Goal: Task Accomplishment & Management: Use online tool/utility

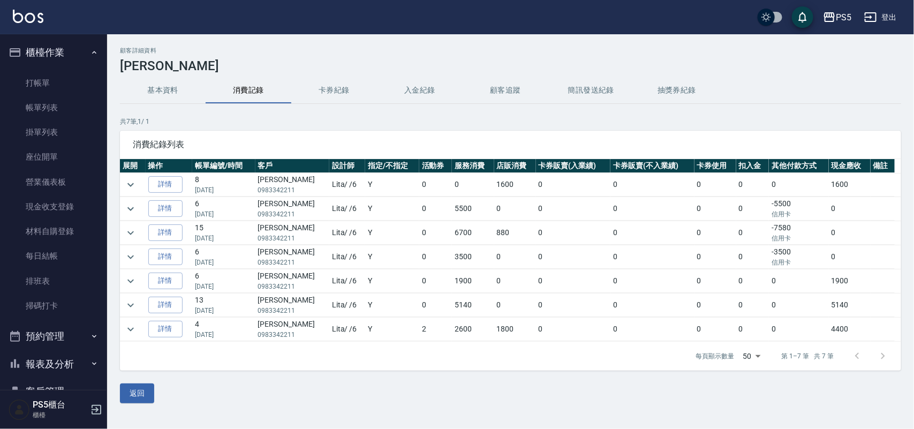
scroll to position [111, 0]
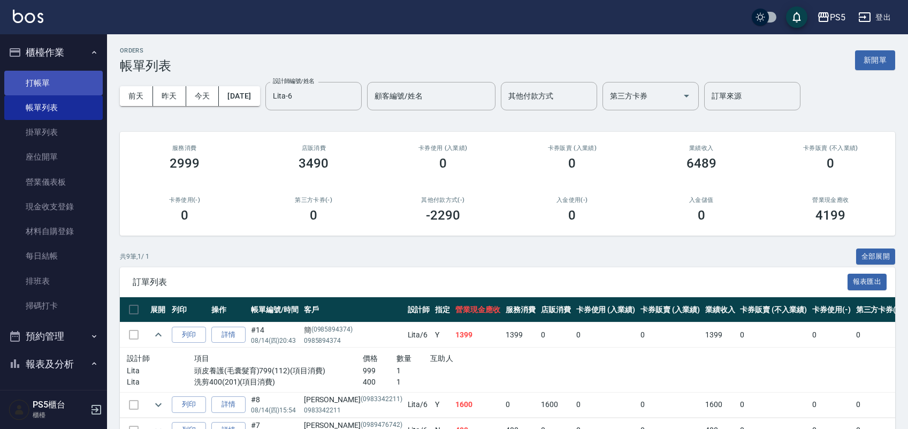
scroll to position [223, 0]
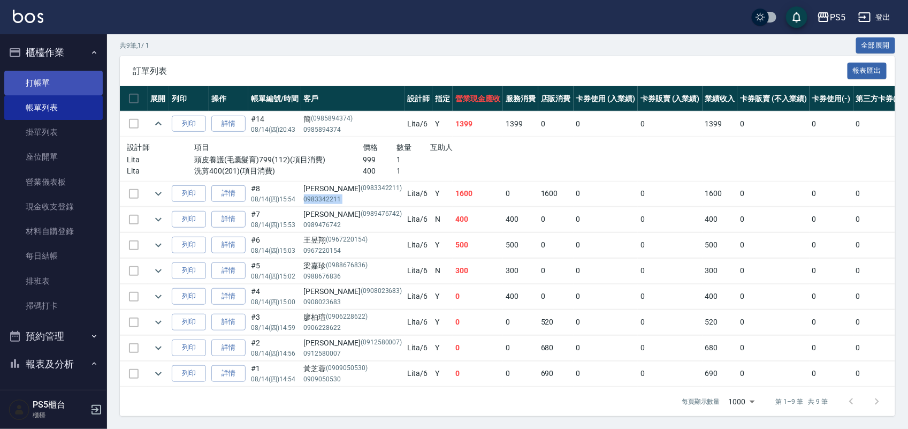
click at [52, 79] on link "打帳單" at bounding box center [53, 83] width 98 height 25
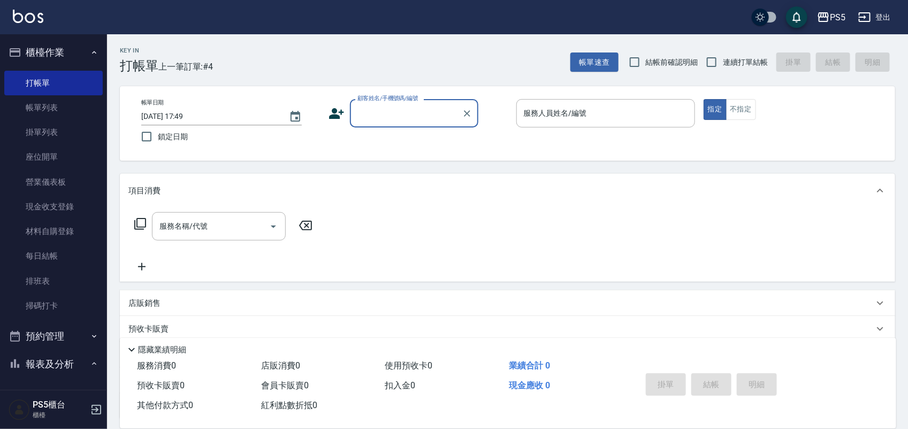
click at [371, 115] on input "顧客姓名/手機號碼/編號" at bounding box center [406, 113] width 103 height 19
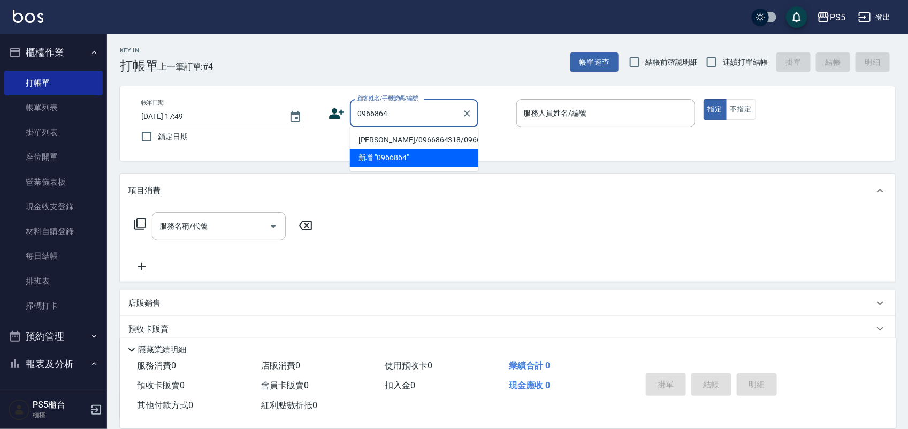
click at [378, 142] on li "[PERSON_NAME]/0966864318/0966864318" at bounding box center [414, 141] width 128 height 18
type input "[PERSON_NAME]/0966864318/0966864318"
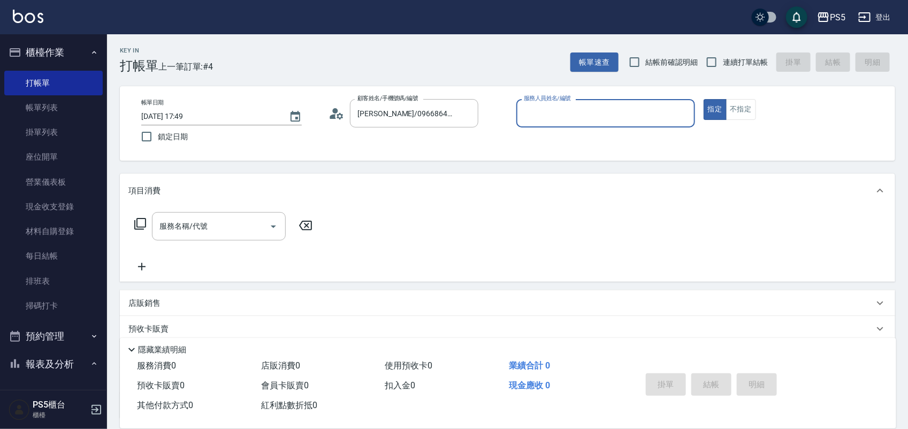
type input "Jolie-5"
click at [203, 226] on div "服務名稱/代號 服務名稱/代號" at bounding box center [219, 226] width 134 height 28
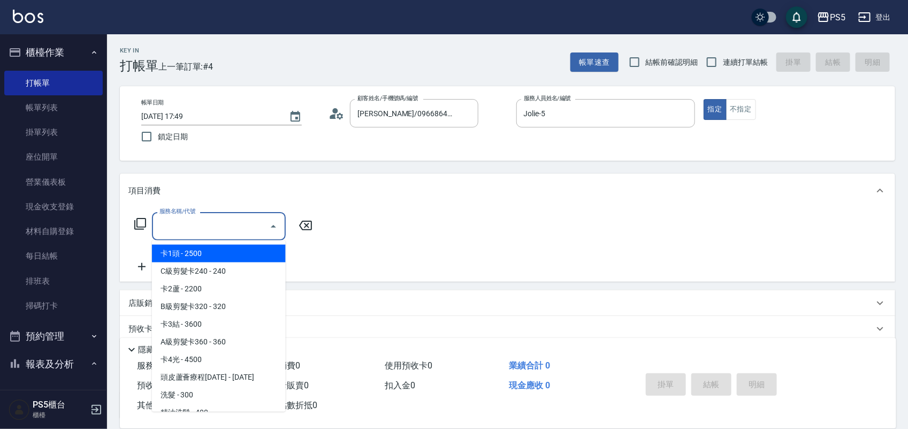
type input "1"
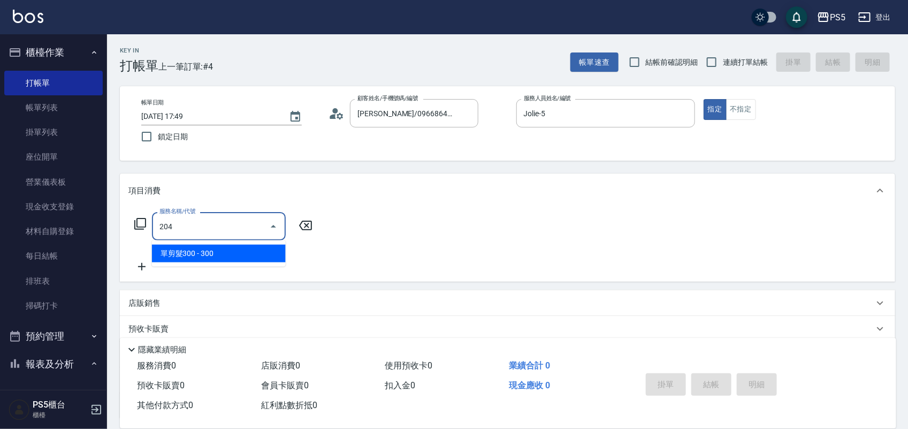
type input "單剪髮300(204)"
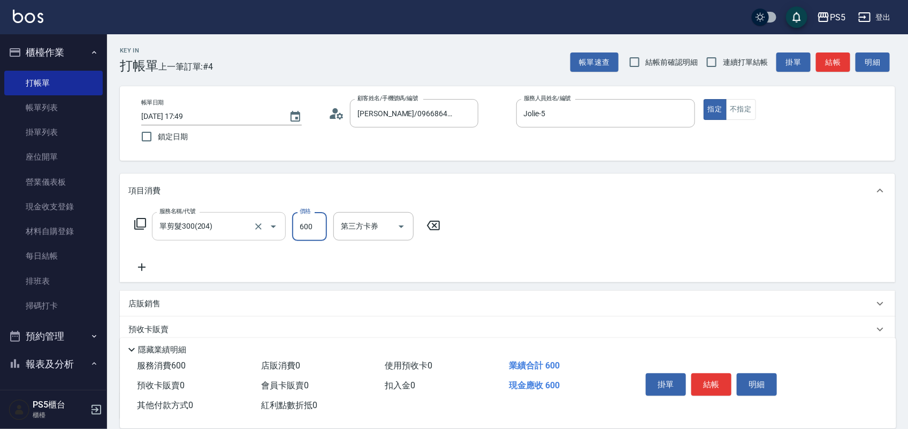
type input "600"
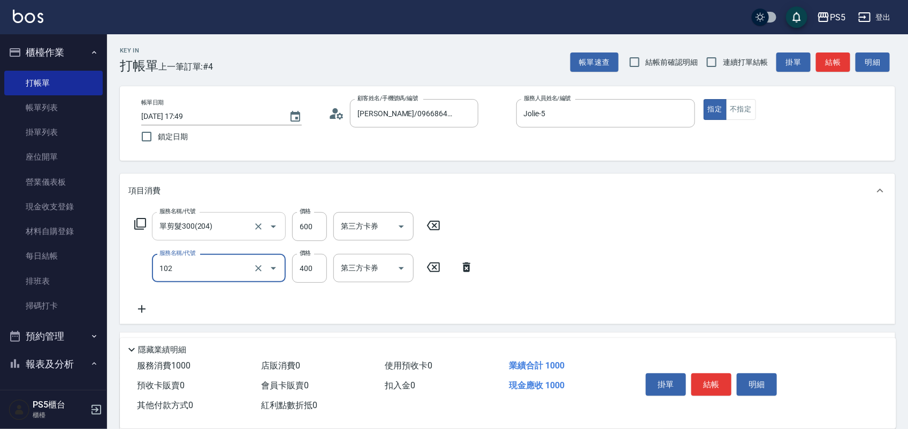
type input "精油洗髮(102)"
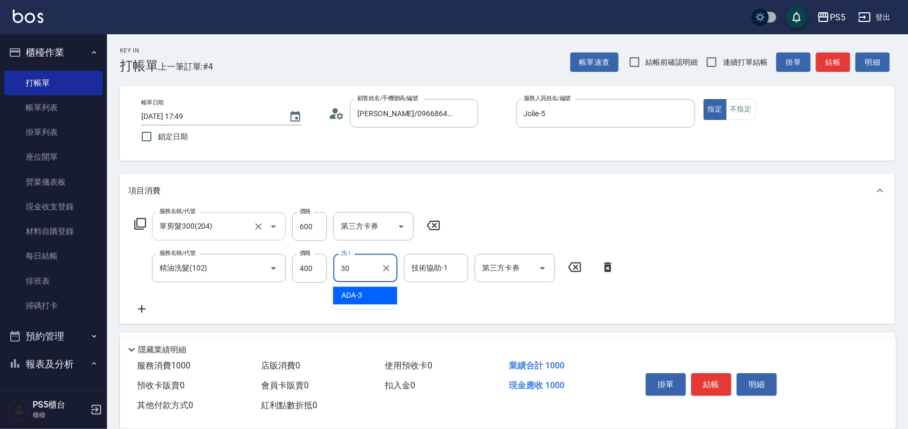
type input "咚咚-30"
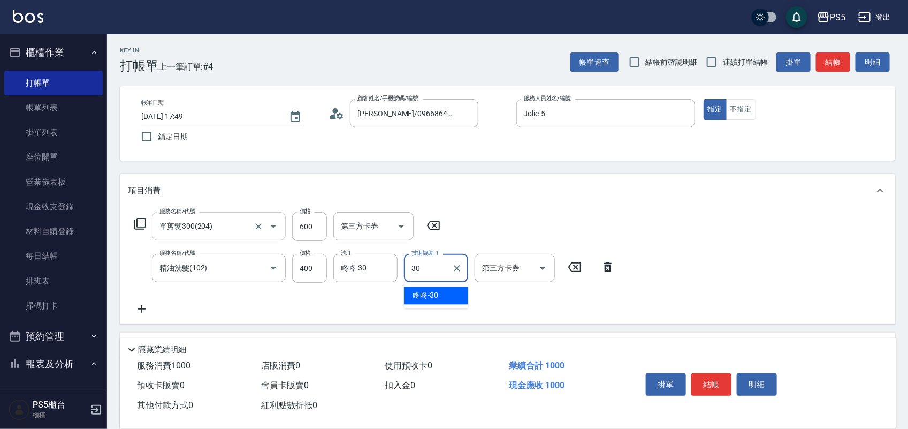
type input "咚咚-30"
click at [724, 382] on button "結帳" at bounding box center [711, 384] width 40 height 22
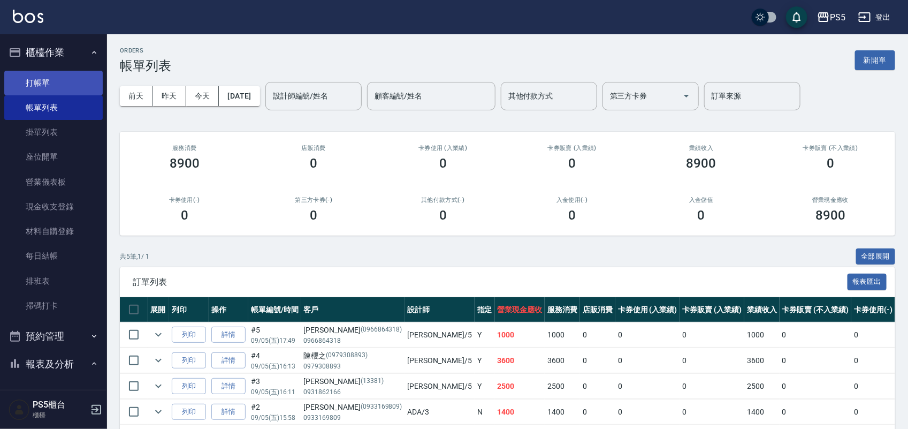
click at [30, 78] on link "打帳單" at bounding box center [53, 83] width 98 height 25
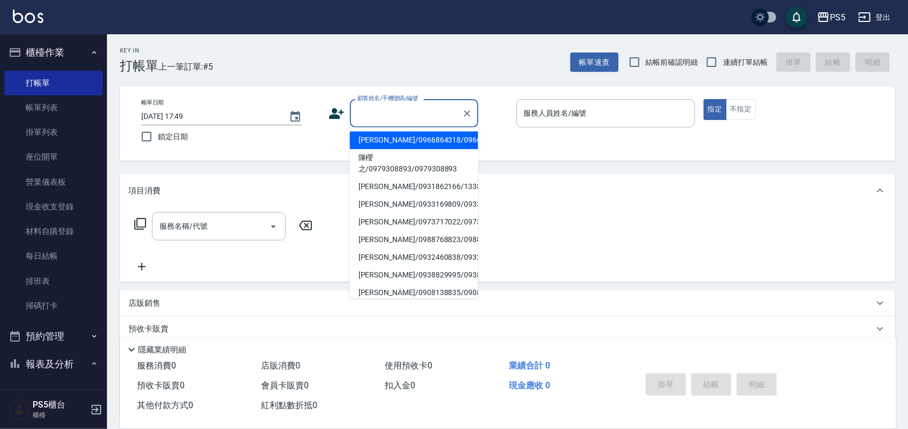
click at [389, 110] on input "顧客姓名/手機號碼/編號" at bounding box center [406, 113] width 103 height 19
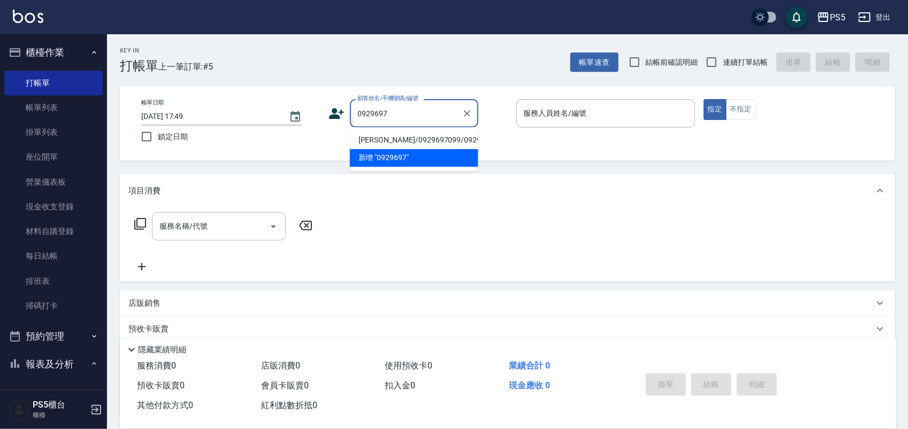
click at [372, 149] on li "[PERSON_NAME]/0929697099/0929697099" at bounding box center [414, 141] width 128 height 18
type input "[PERSON_NAME]/0929697099/0929697099"
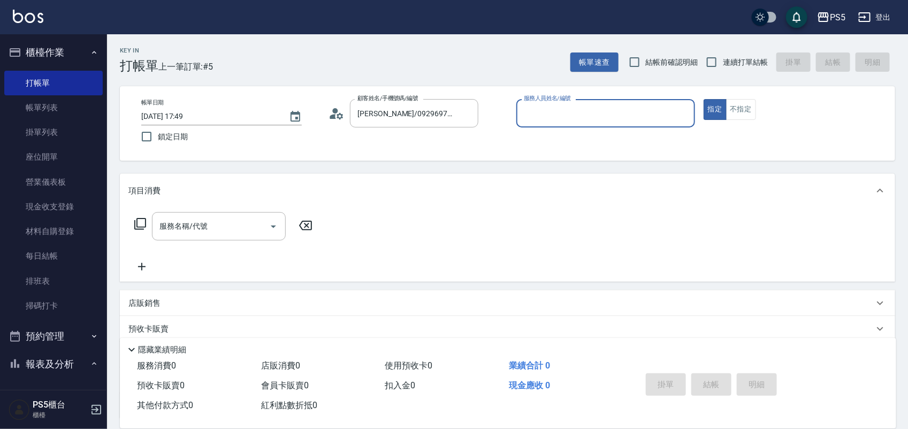
type input "Jolie-5"
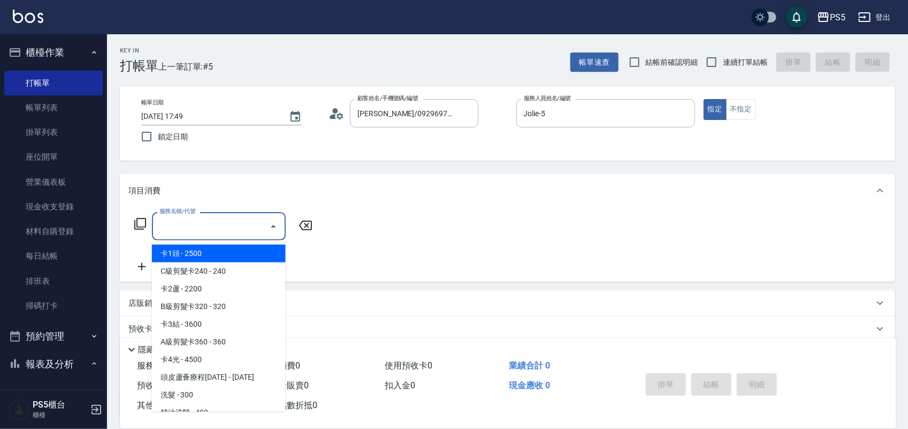
click at [212, 231] on input "服務名稱/代號" at bounding box center [211, 226] width 108 height 19
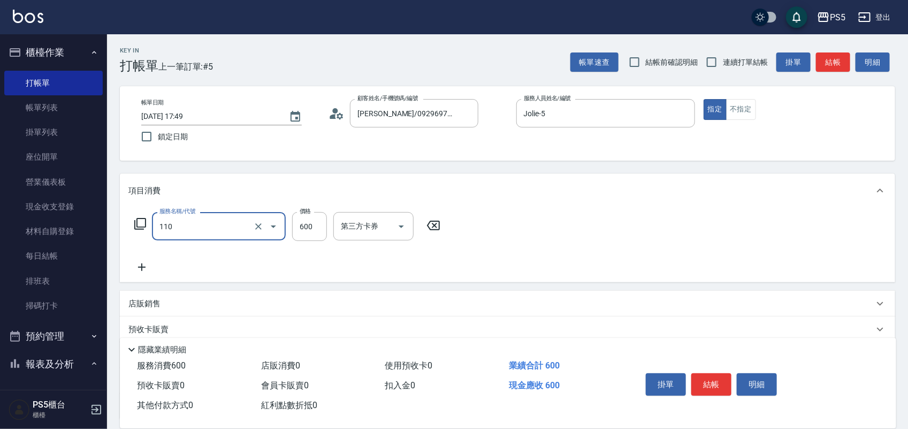
type input "精油+去角質(110)"
type input "700"
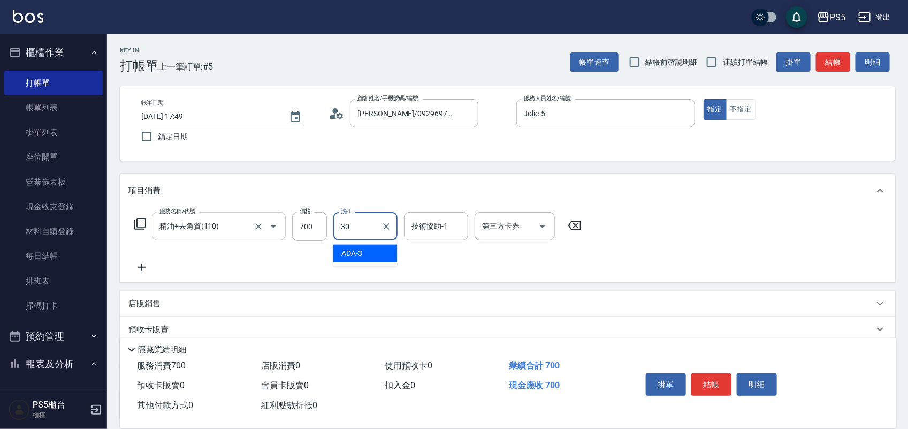
type input "咚咚-30"
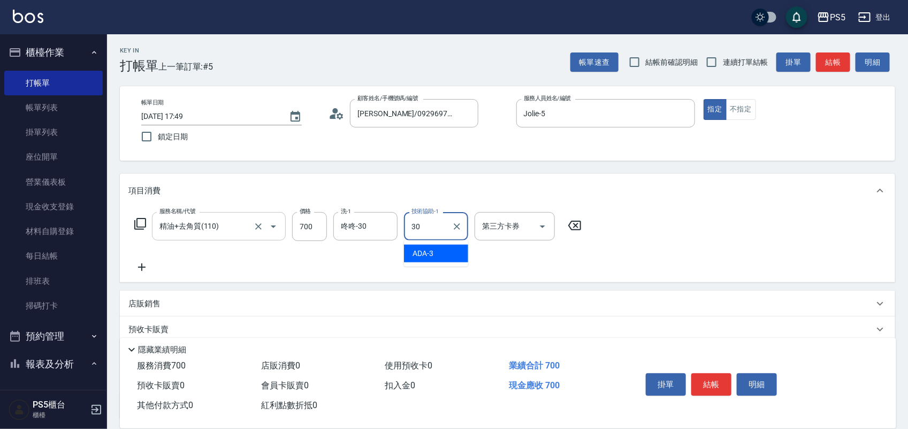
type input "咚咚-30"
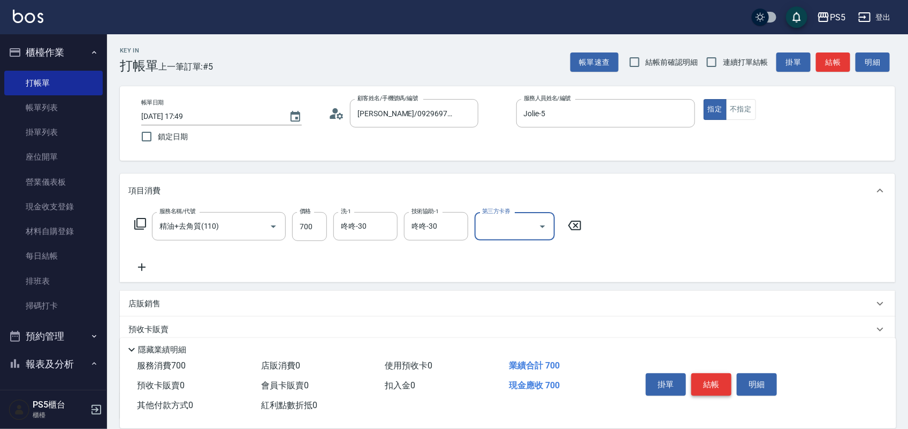
click at [699, 379] on button "結帳" at bounding box center [711, 384] width 40 height 22
